Goal: Check status: Check status

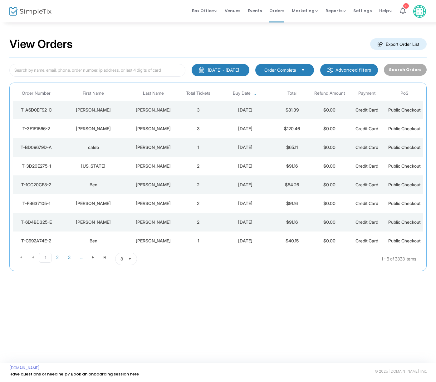
click at [159, 107] on div "[PERSON_NAME]" at bounding box center [153, 110] width 49 height 6
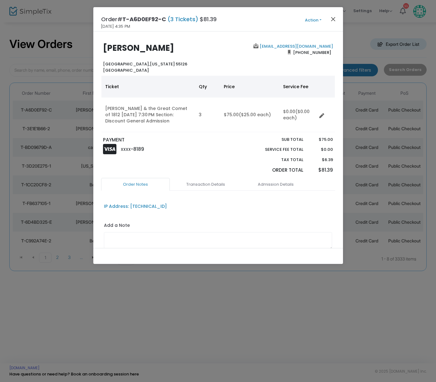
click at [335, 19] on button "Close" at bounding box center [333, 19] width 8 height 8
